Goal: Browse casually

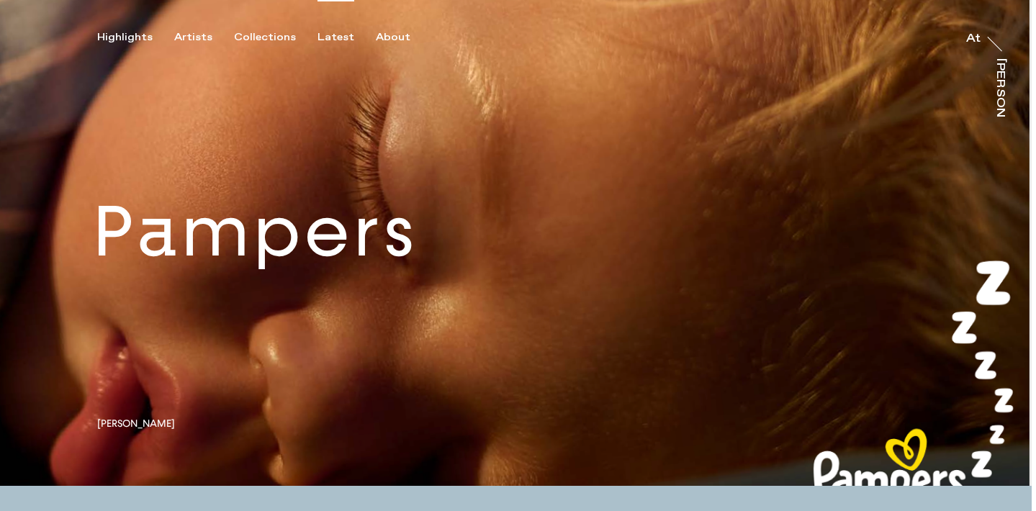
click at [320, 37] on div "Latest" at bounding box center [335, 37] width 37 height 13
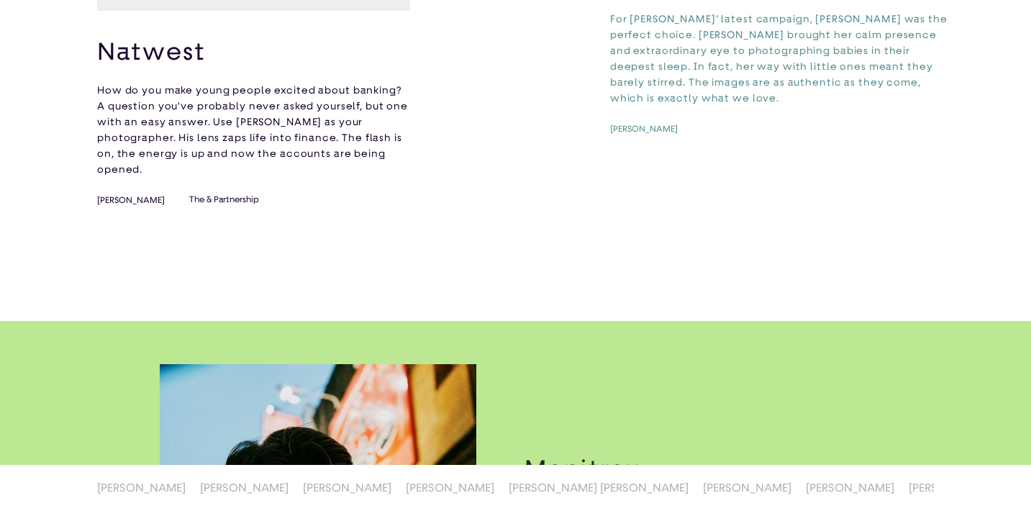
scroll to position [299, 0]
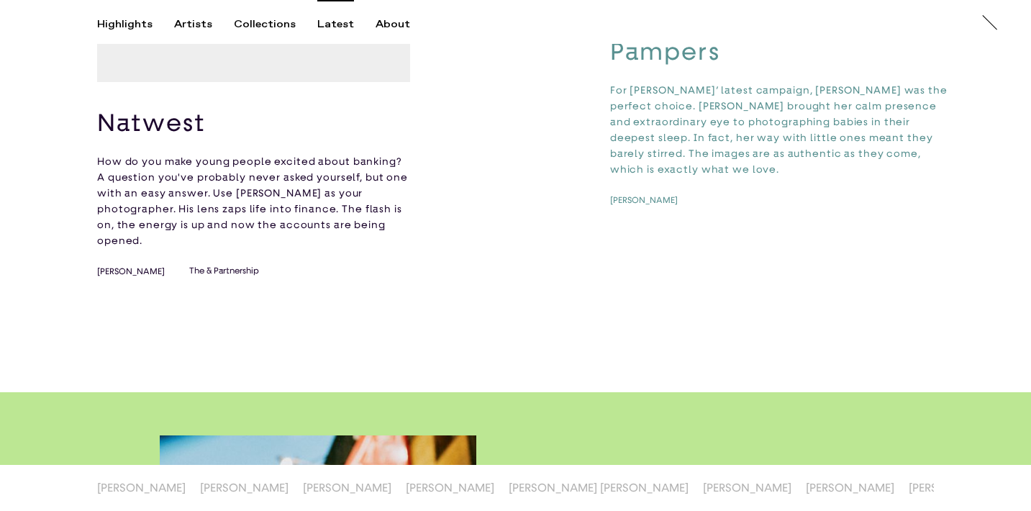
click at [320, 82] on video "button" at bounding box center [253, 3] width 313 height 157
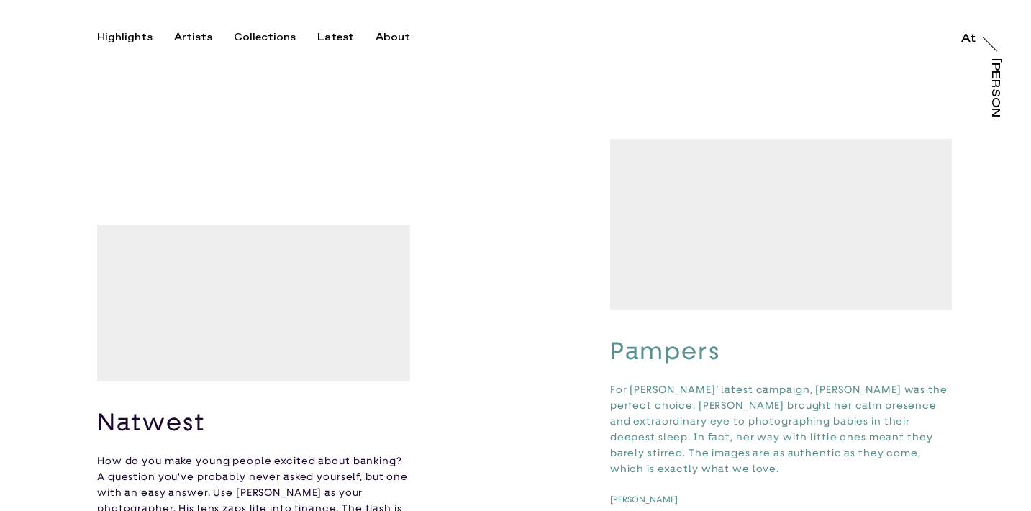
click at [307, 42] on button "Collections" at bounding box center [275, 37] width 83 height 13
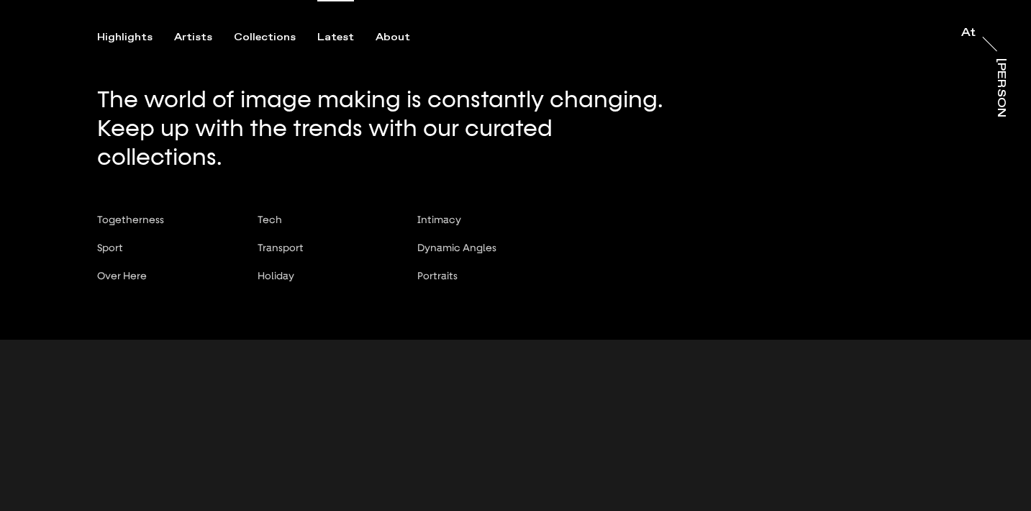
click at [323, 40] on div "Latest" at bounding box center [335, 37] width 37 height 13
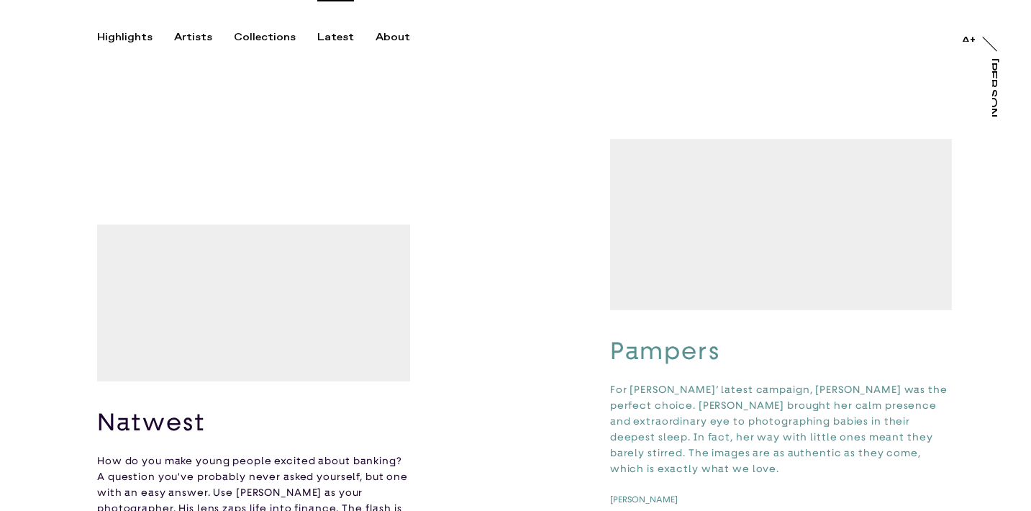
click at [337, 38] on div "Latest" at bounding box center [335, 37] width 37 height 13
